Goal: Navigation & Orientation: Find specific page/section

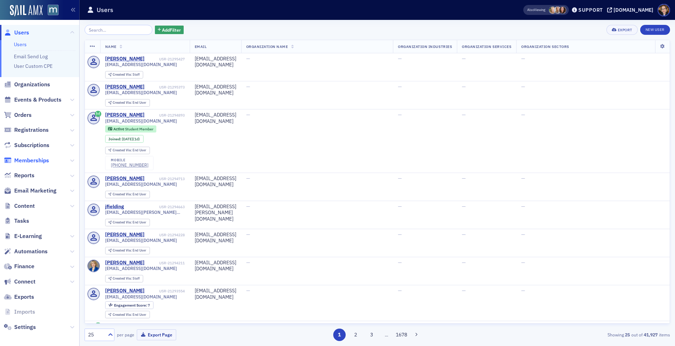
click at [34, 159] on span "Memberships" at bounding box center [31, 161] width 35 height 8
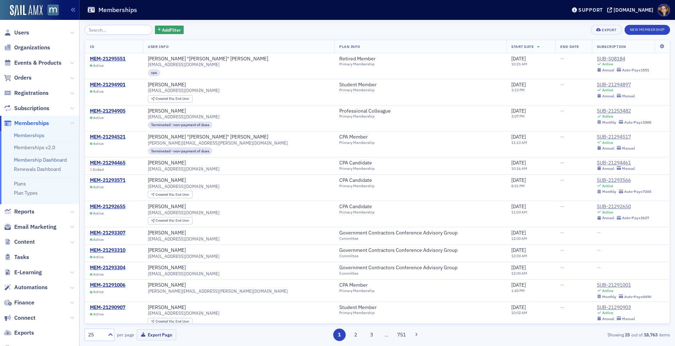
click at [34, 159] on link "Membership Dashboard" at bounding box center [40, 160] width 53 height 6
